Goal: Information Seeking & Learning: Learn about a topic

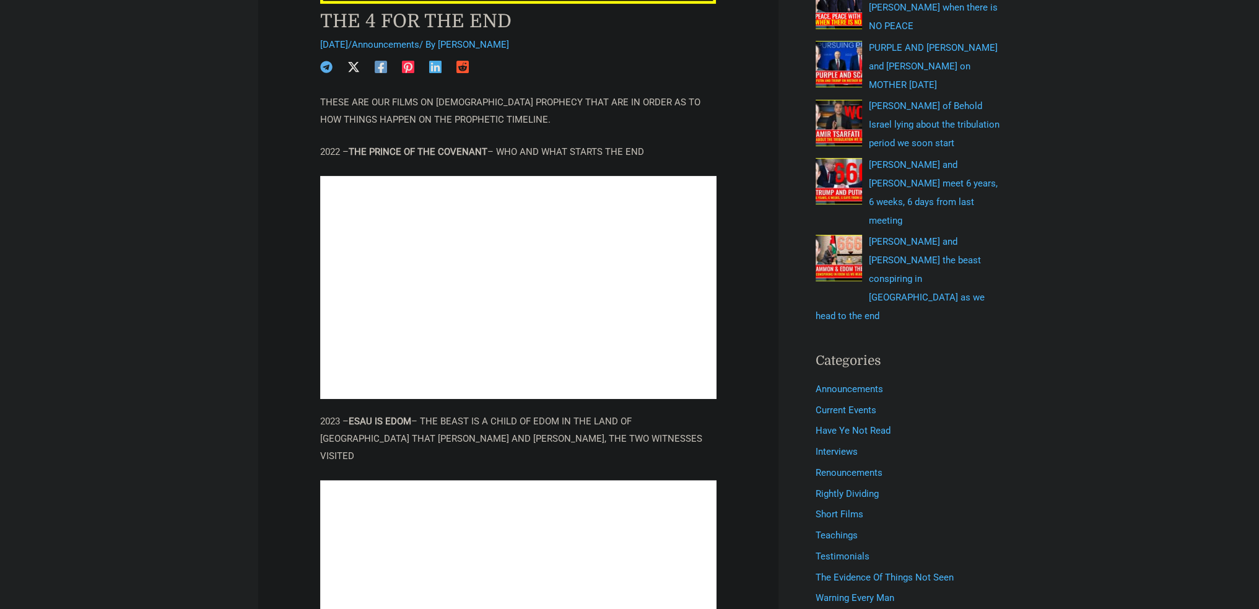
scroll to position [434, 0]
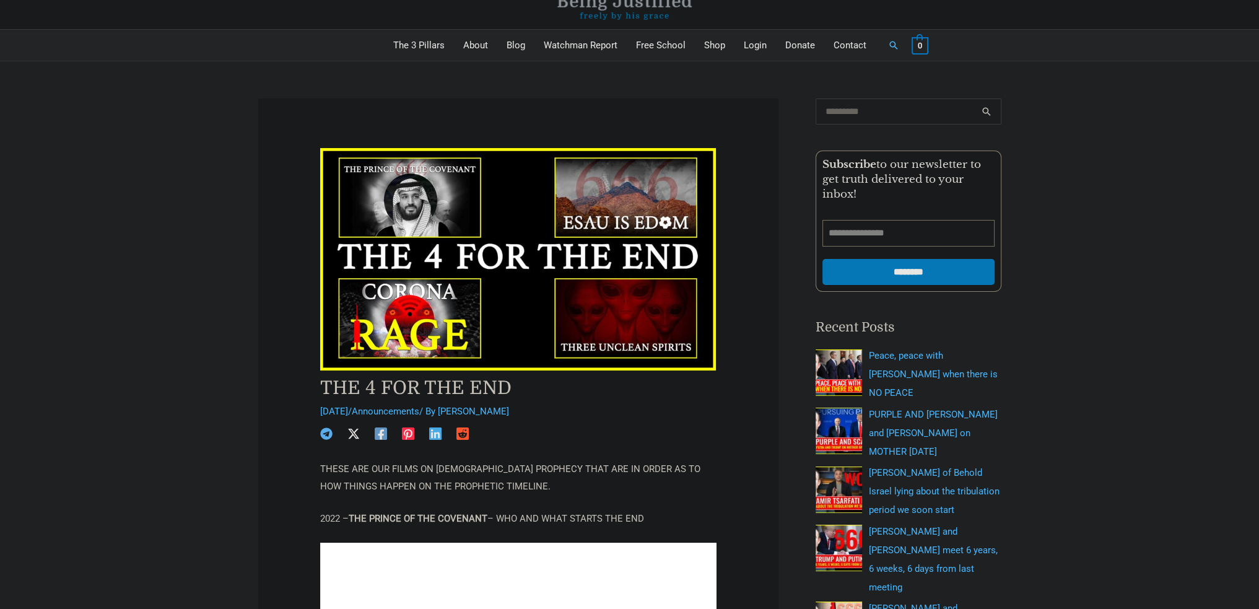
scroll to position [62, 0]
